Goal: Transaction & Acquisition: Purchase product/service

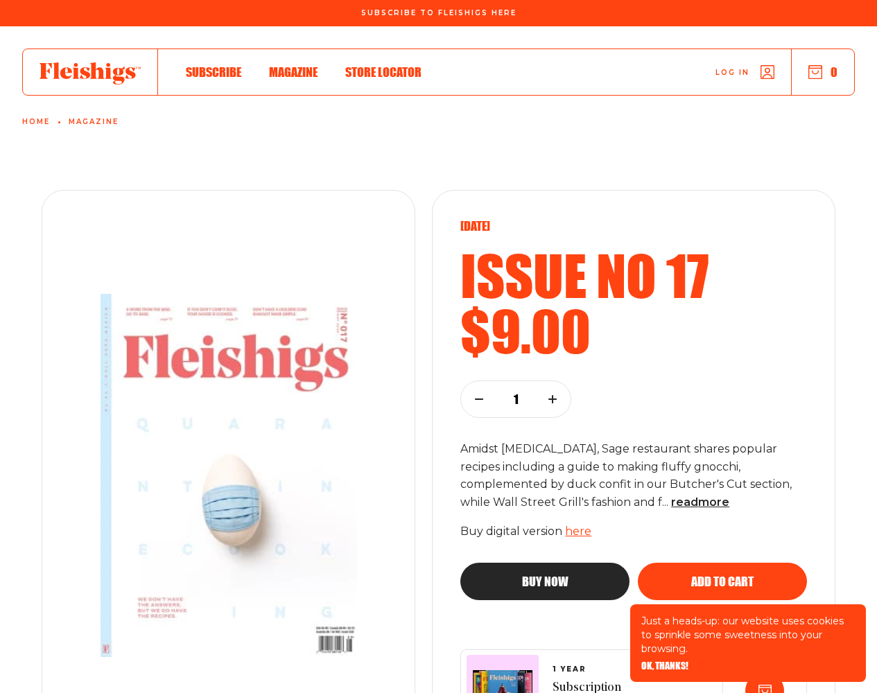
click at [664, 661] on span "OK, THANKS!" at bounding box center [664, 657] width 47 height 10
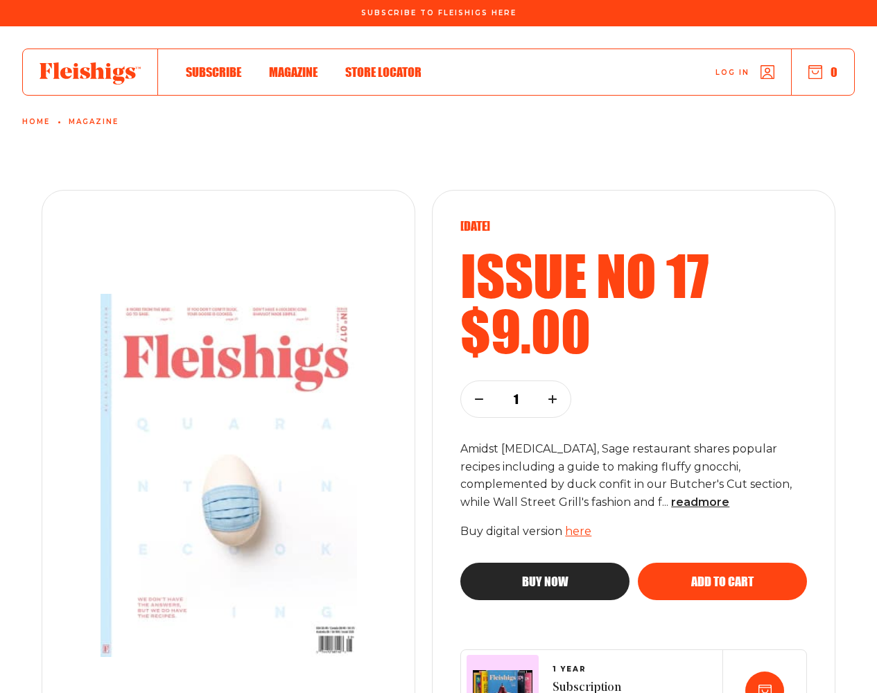
click at [722, 575] on span "Add to cart" at bounding box center [722, 569] width 62 height 12
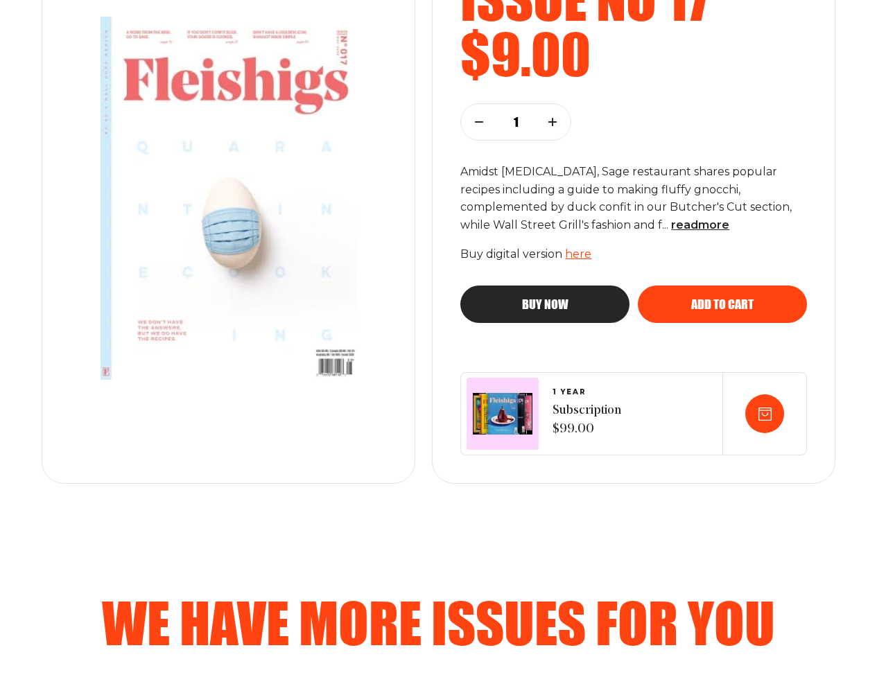
click at [722, 298] on span "Add to cart" at bounding box center [722, 292] width 62 height 12
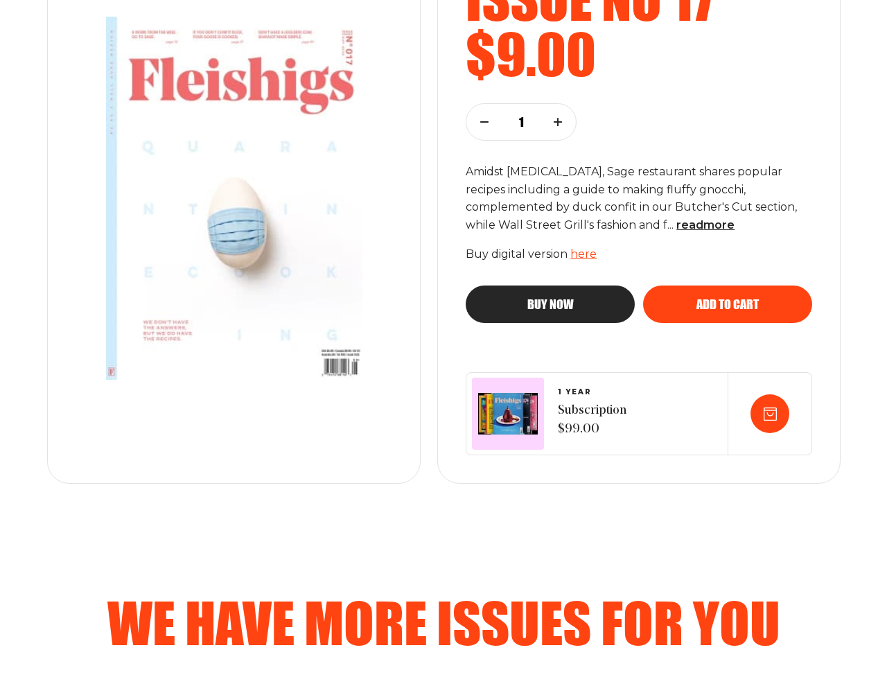
scroll to position [555, 0]
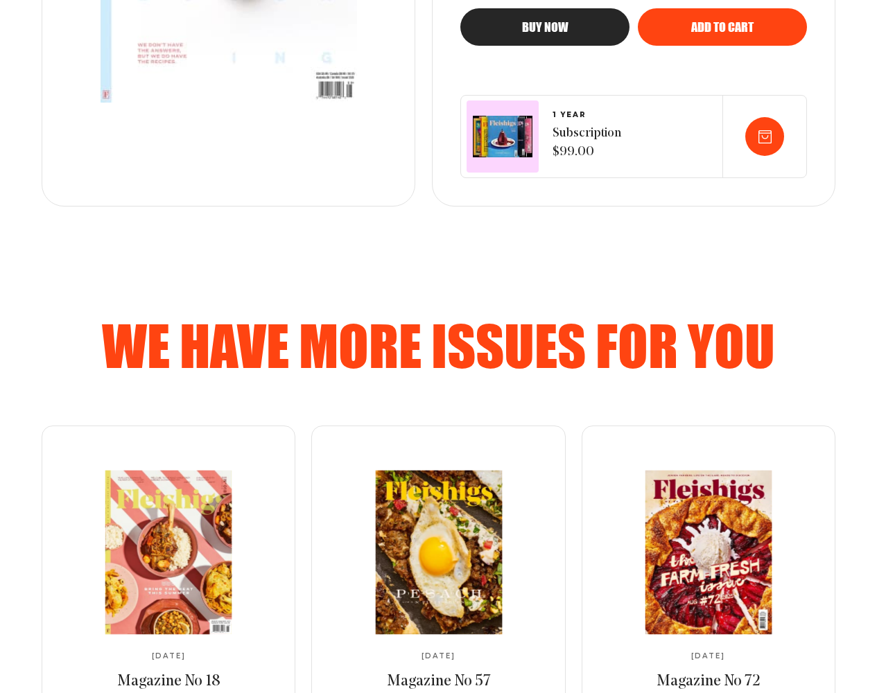
click at [545, 21] on span "Buy now" at bounding box center [545, 14] width 46 height 12
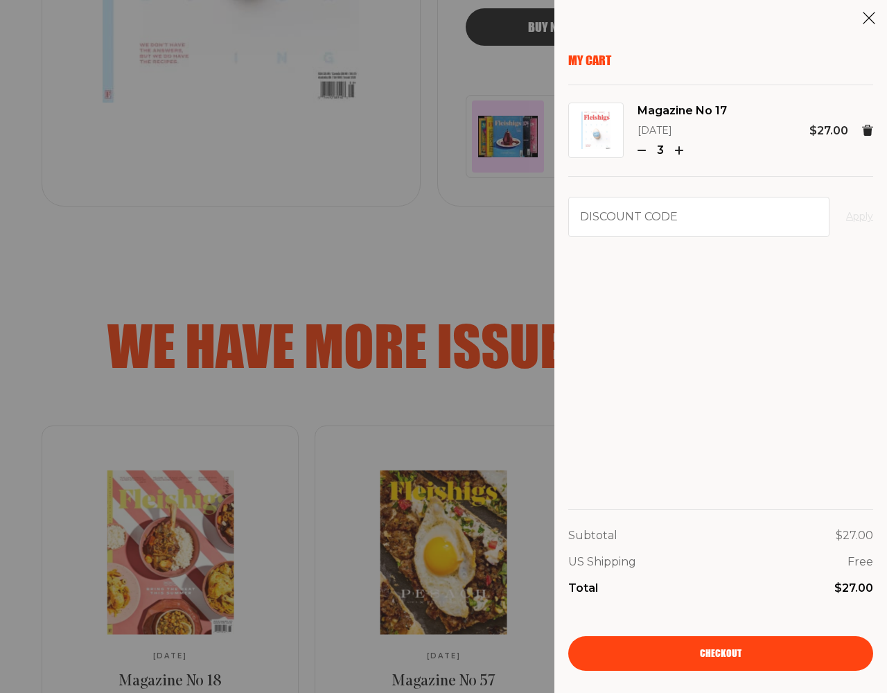
click at [721, 649] on span "Checkout" at bounding box center [721, 644] width 42 height 10
